Goal: Complete application form

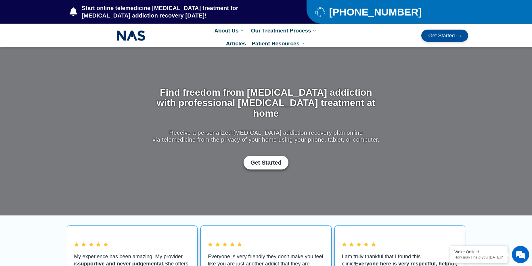
click at [209, 39] on div at bounding box center [266, 35] width 532 height 23
click at [209, 159] on span "Get Started" at bounding box center [265, 162] width 31 height 7
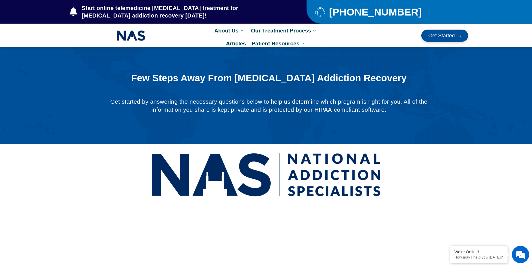
click at [436, 30] on link "Get Started" at bounding box center [444, 36] width 47 height 12
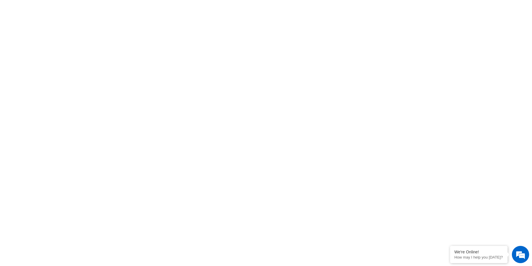
scroll to position [287, 0]
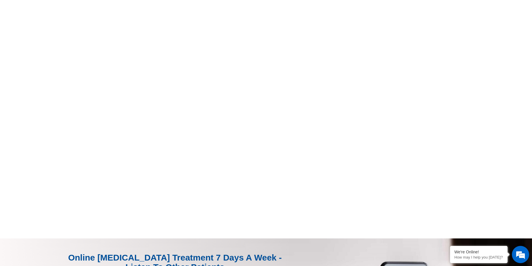
click at [137, 220] on div "click here to fill-out new patient packet form to get started with Suboxone Tre…" at bounding box center [266, 79] width 454 height 286
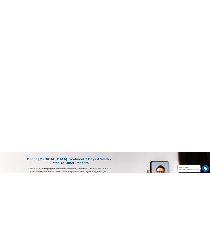
scroll to position [177, 0]
